Goal: Information Seeking & Learning: Learn about a topic

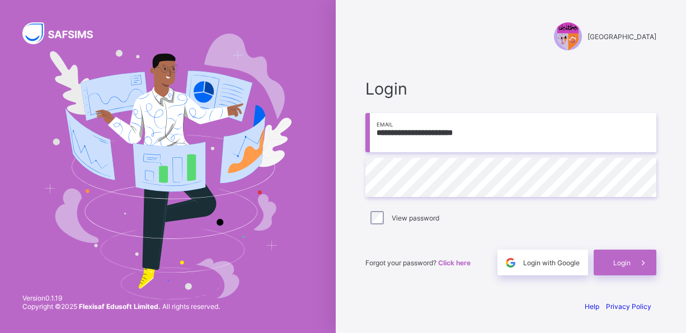
type input "**********"
click at [638, 272] on span at bounding box center [644, 263] width 26 height 26
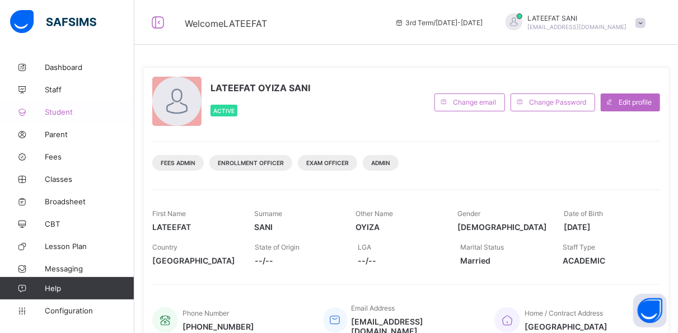
click at [74, 116] on link "Student" at bounding box center [67, 112] width 134 height 22
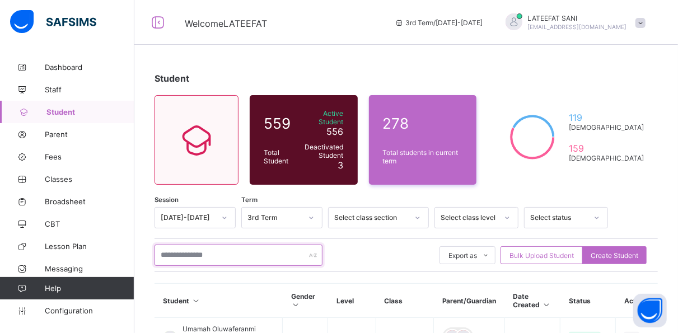
click at [192, 251] on input "text" at bounding box center [238, 255] width 168 height 21
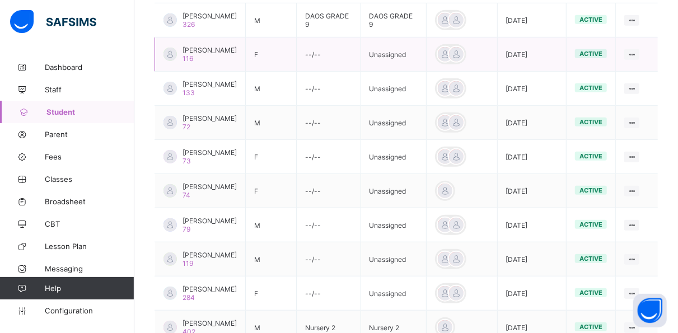
scroll to position [390, 0]
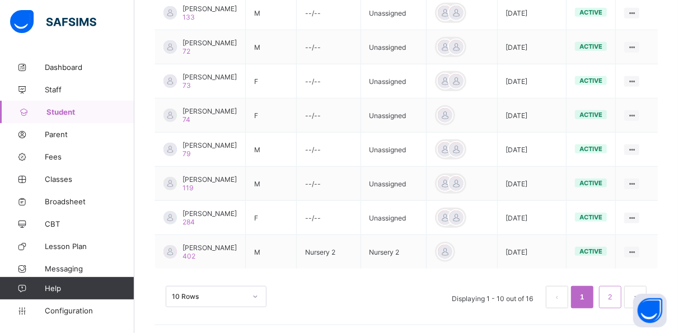
click at [615, 296] on link "2" at bounding box center [610, 297] width 11 height 15
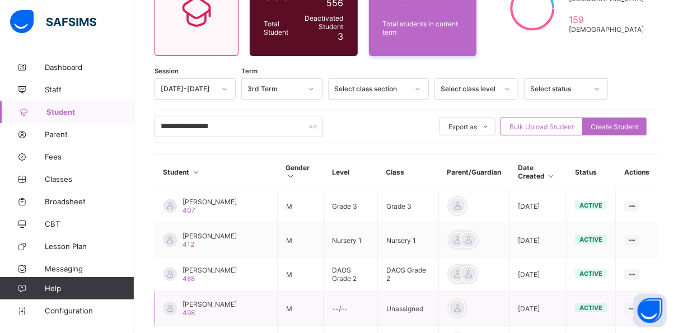
scroll to position [127, 0]
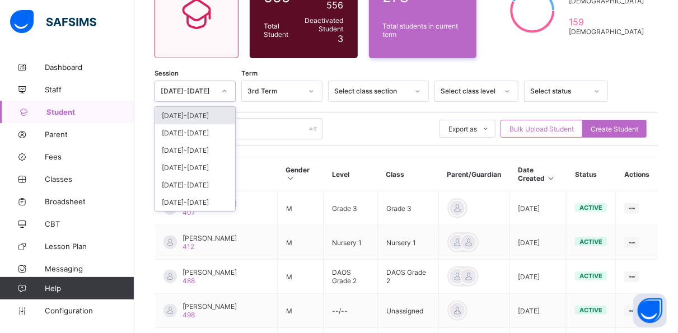
click at [224, 86] on icon at bounding box center [224, 91] width 7 height 11
click at [191, 194] on div "[DATE]-[DATE]" at bounding box center [195, 202] width 80 height 17
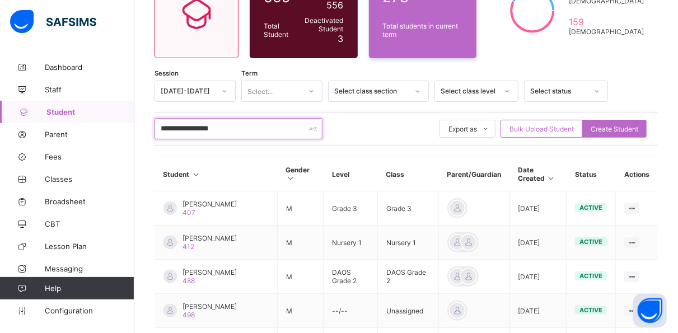
click at [254, 119] on input "**********" at bounding box center [238, 128] width 168 height 21
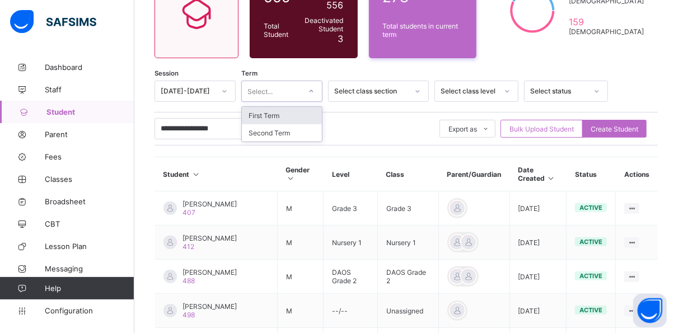
click at [313, 90] on icon at bounding box center [312, 91] width 4 height 2
click at [301, 111] on div "First Term" at bounding box center [282, 115] width 80 height 17
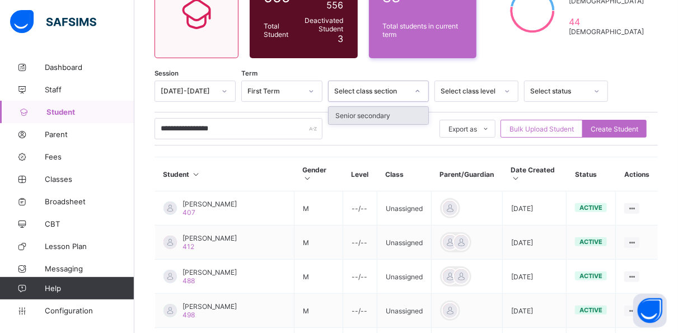
click at [420, 82] on div at bounding box center [417, 91] width 19 height 18
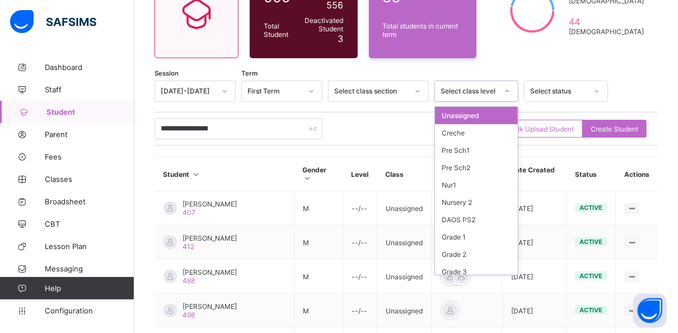
click at [507, 90] on icon at bounding box center [507, 91] width 4 height 2
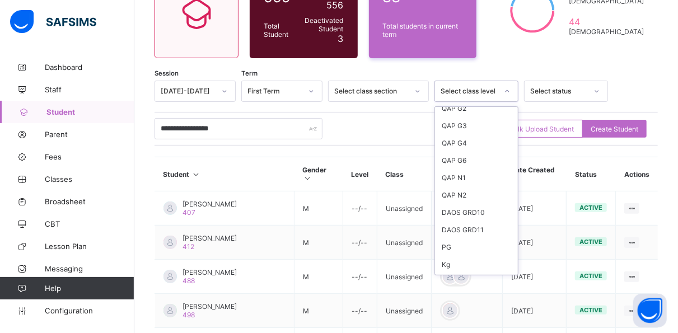
scroll to position [742, 0]
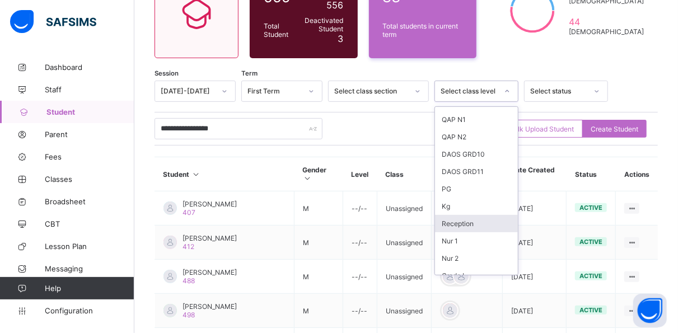
click at [657, 53] on div "**********" at bounding box center [406, 198] width 544 height 539
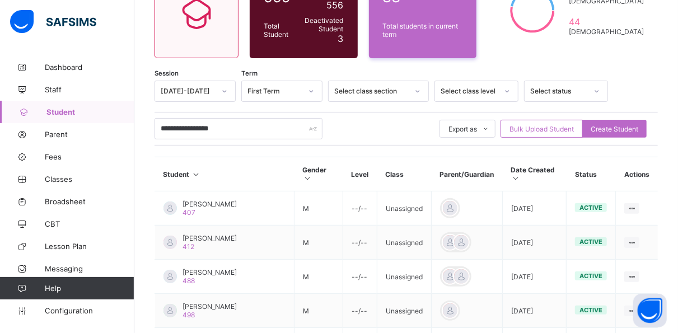
click at [599, 82] on div at bounding box center [596, 91] width 19 height 18
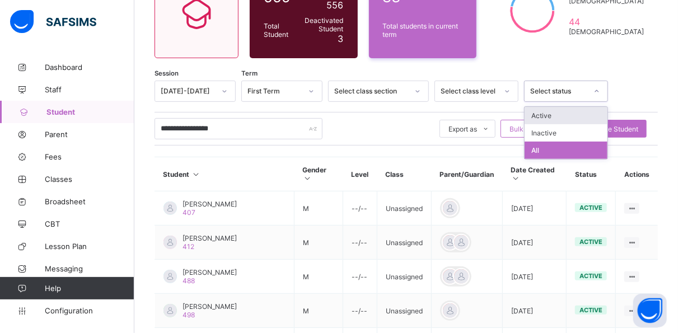
click at [636, 64] on div "**********" at bounding box center [406, 198] width 544 height 539
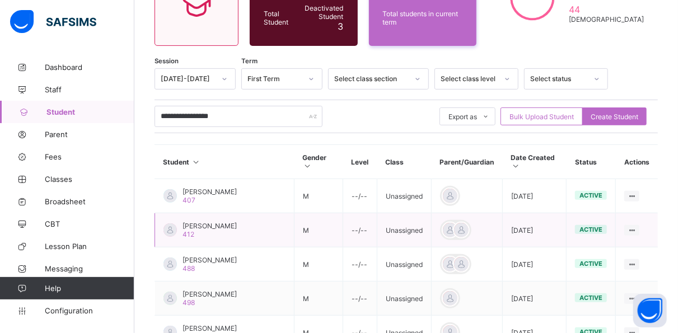
scroll to position [131, 0]
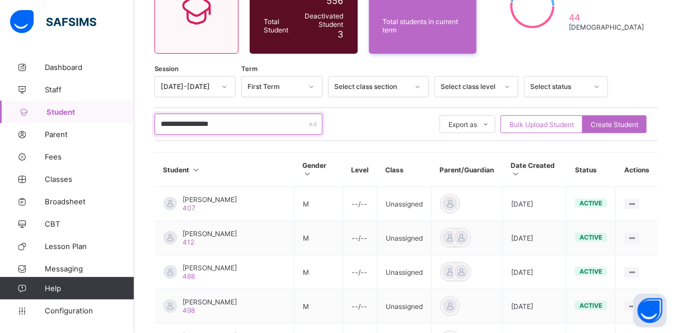
click at [172, 116] on input "**********" at bounding box center [238, 124] width 168 height 21
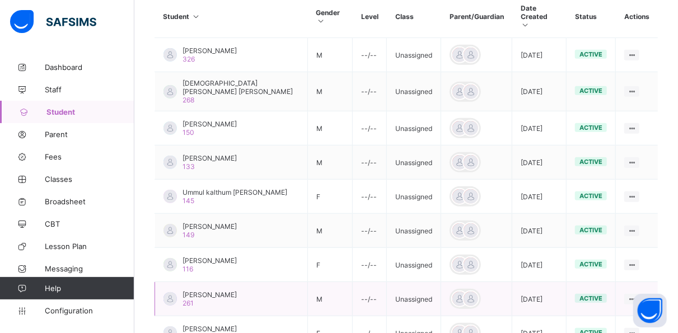
scroll to position [387, 0]
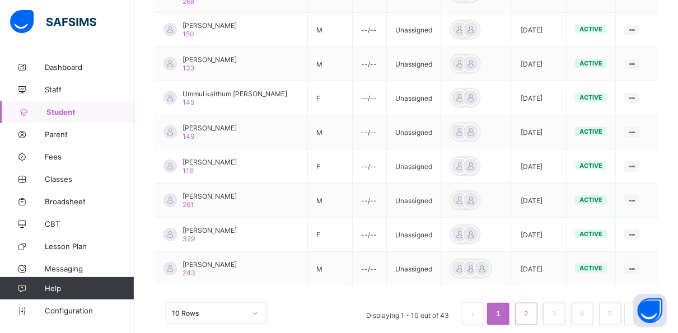
type input "**********"
click at [537, 303] on li "2" at bounding box center [526, 314] width 22 height 22
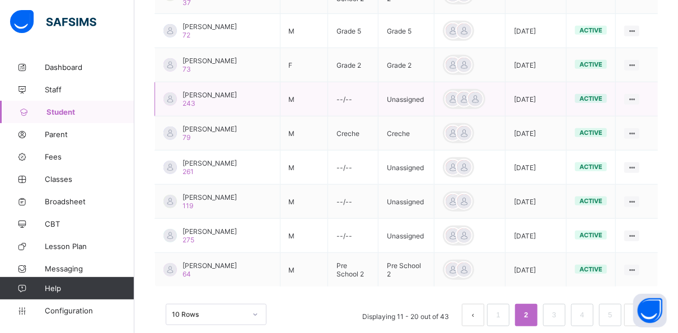
scroll to position [394, 0]
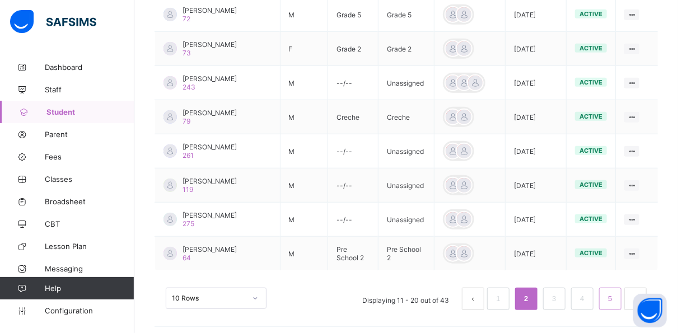
click at [615, 299] on link "5" at bounding box center [610, 299] width 11 height 15
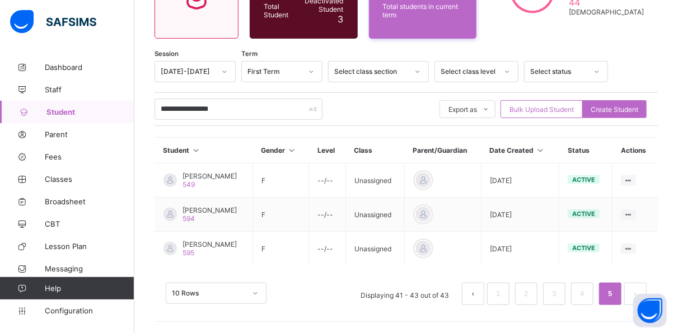
scroll to position [138, 0]
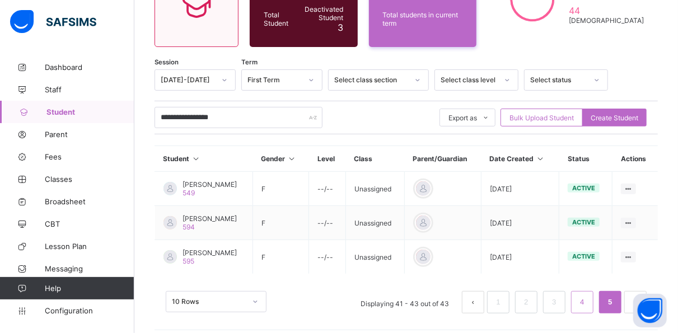
click at [587, 295] on link "4" at bounding box center [582, 302] width 11 height 15
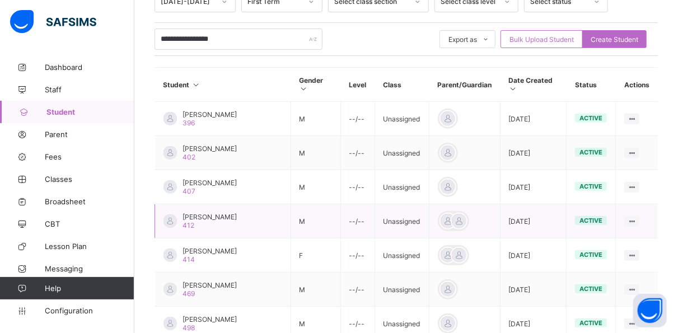
scroll to position [387, 0]
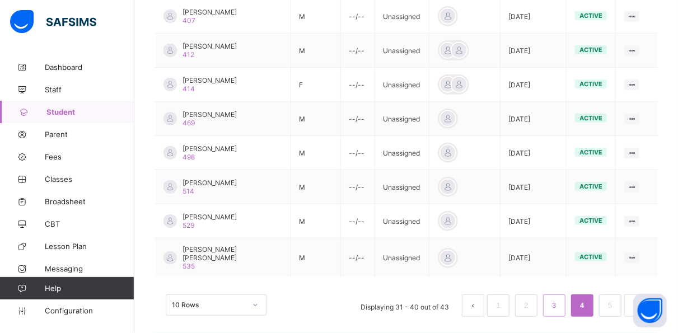
click at [559, 298] on link "3" at bounding box center [554, 305] width 11 height 15
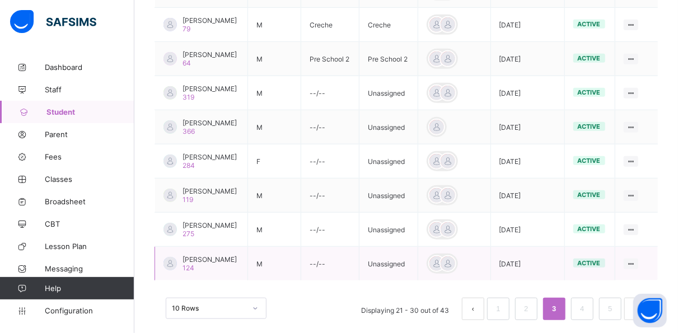
scroll to position [390, 0]
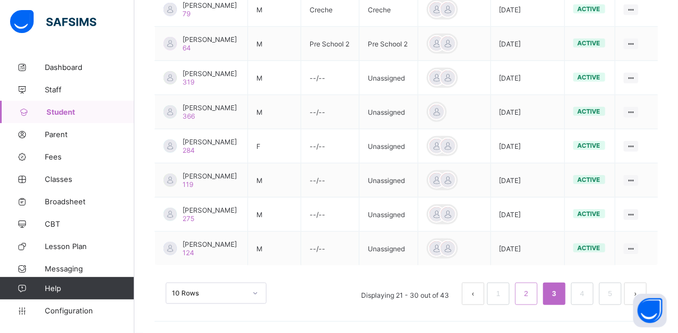
click at [531, 298] on link "2" at bounding box center [526, 294] width 11 height 15
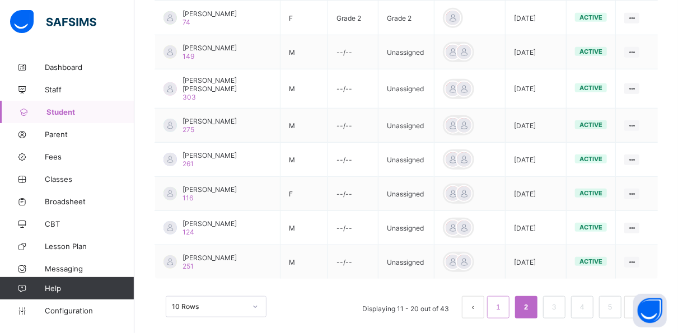
click at [509, 296] on li "1" at bounding box center [498, 307] width 22 height 22
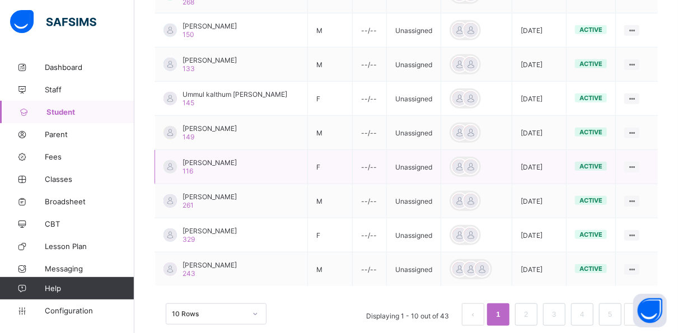
scroll to position [387, 0]
click at [640, 303] on button "next page" at bounding box center [635, 314] width 22 height 22
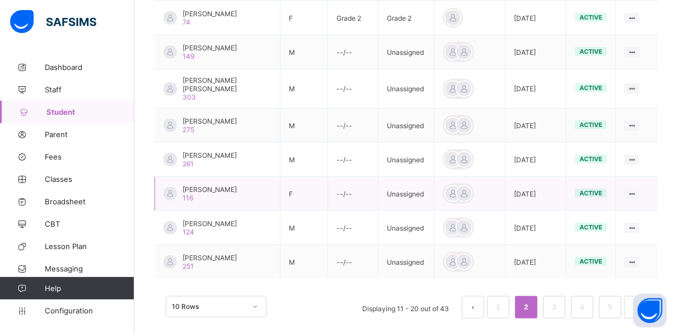
scroll to position [390, 0]
click at [635, 297] on button "next page" at bounding box center [635, 308] width 22 height 22
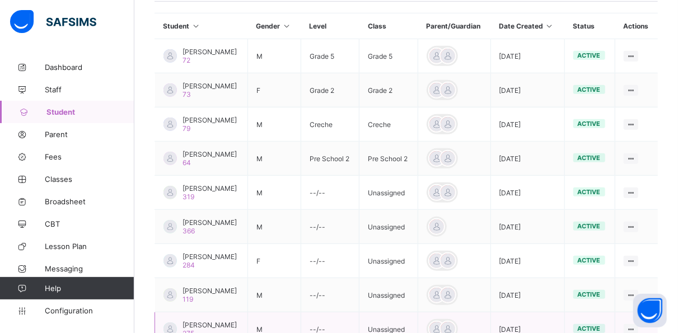
scroll to position [270, 0]
click at [445, 92] on div at bounding box center [436, 90] width 17 height 17
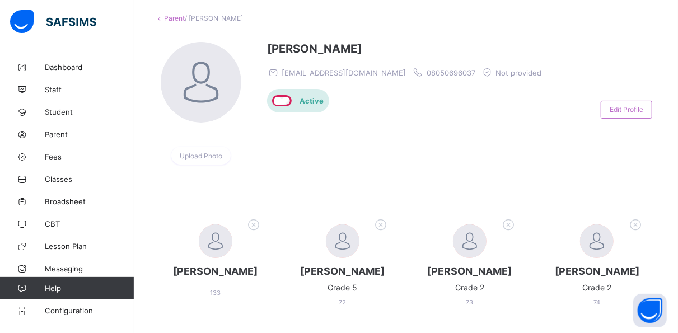
scroll to position [63, 0]
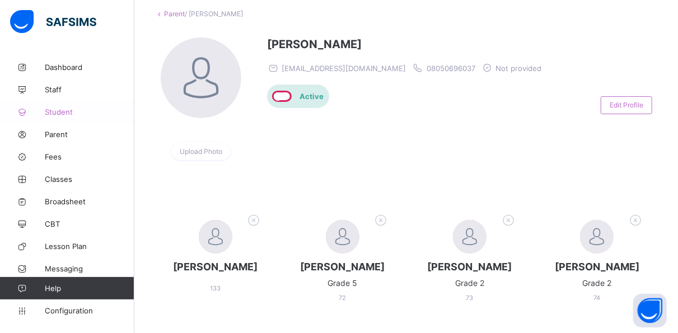
click at [74, 109] on span "Student" at bounding box center [90, 111] width 90 height 9
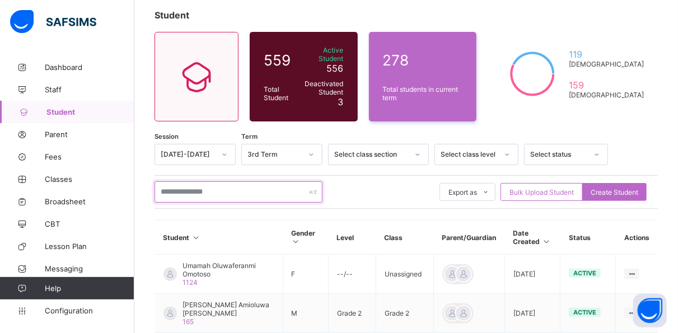
click at [243, 185] on input "text" at bounding box center [238, 191] width 168 height 21
type input "**********"
